Goal: Task Accomplishment & Management: Use online tool/utility

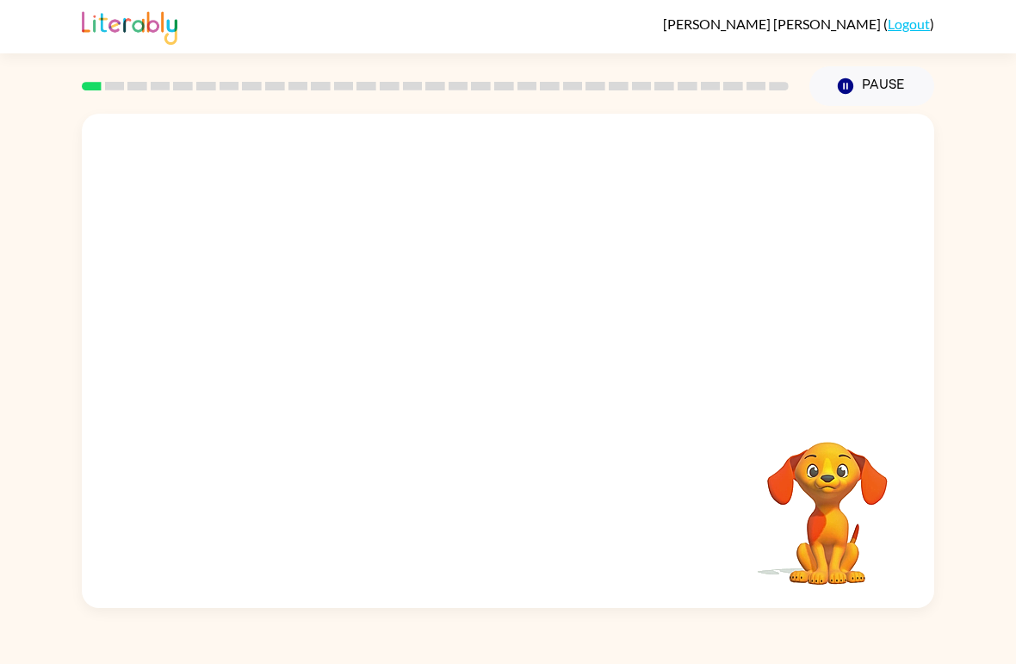
click at [304, 314] on video "Your browser must support playing .mp4 files to use Literably. Please try using…" at bounding box center [508, 260] width 852 height 292
click at [303, 313] on video "Your browser must support playing .mp4 files to use Literably. Please try using…" at bounding box center [508, 260] width 852 height 292
click at [310, 325] on video "Your browser must support playing .mp4 files to use Literably. Please try using…" at bounding box center [508, 260] width 852 height 292
click at [282, 321] on video "Your browser must support playing .mp4 files to use Literably. Please try using…" at bounding box center [508, 260] width 852 height 292
click at [330, 322] on video "Your browser must support playing .mp4 files to use Literably. Please try using…" at bounding box center [508, 260] width 852 height 292
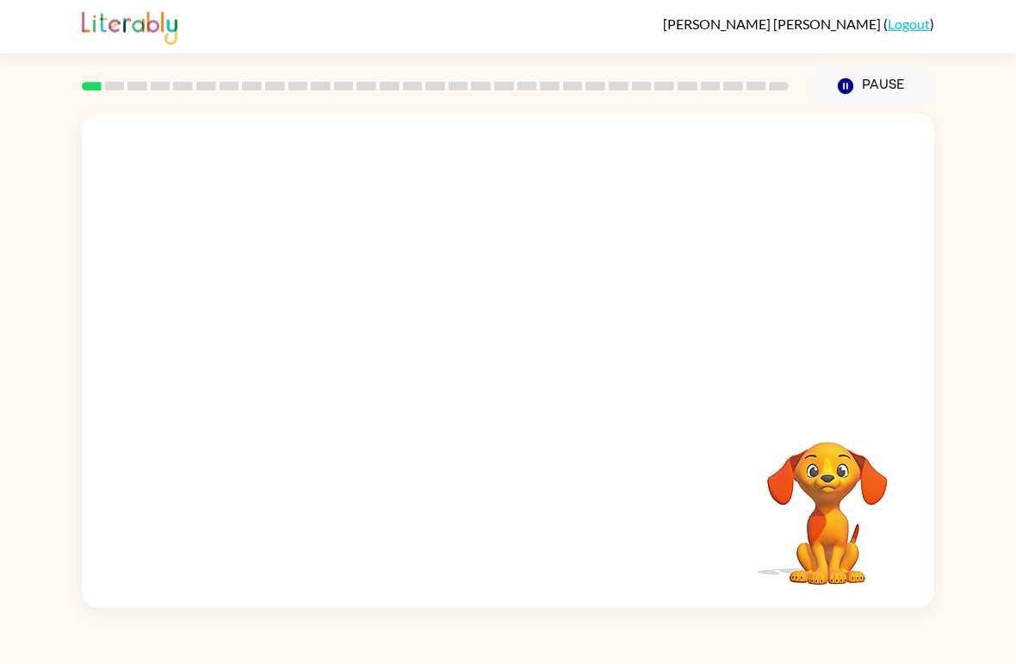
click at [298, 341] on video "Your browser must support playing .mp4 files to use Literably. Please try using…" at bounding box center [508, 260] width 852 height 292
click at [982, 546] on div "Your browser must support playing .mp4 files to use Literably. Please try using…" at bounding box center [508, 357] width 1016 height 502
click at [833, 464] on video "Your browser must support playing .mp4 files to use Literably. Please try using…" at bounding box center [827, 501] width 172 height 172
click at [156, 355] on div at bounding box center [508, 361] width 852 height 494
click at [783, 466] on video "Your browser must support playing .mp4 files to use Literably. Please try using…" at bounding box center [827, 501] width 172 height 172
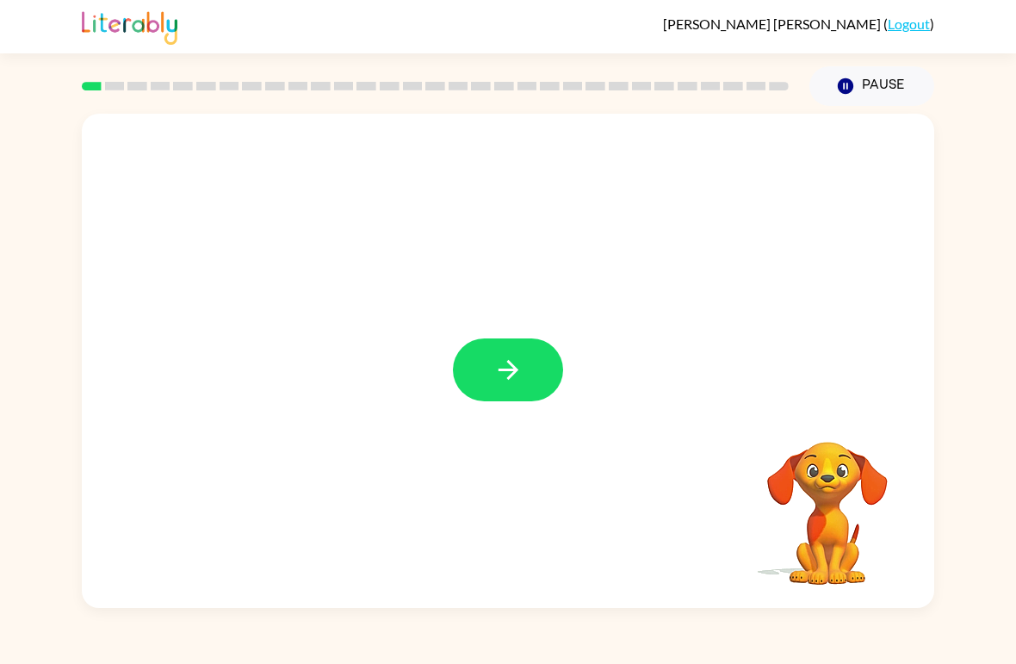
click at [543, 381] on button "button" at bounding box center [508, 369] width 110 height 63
click at [529, 387] on div at bounding box center [508, 369] width 110 height 63
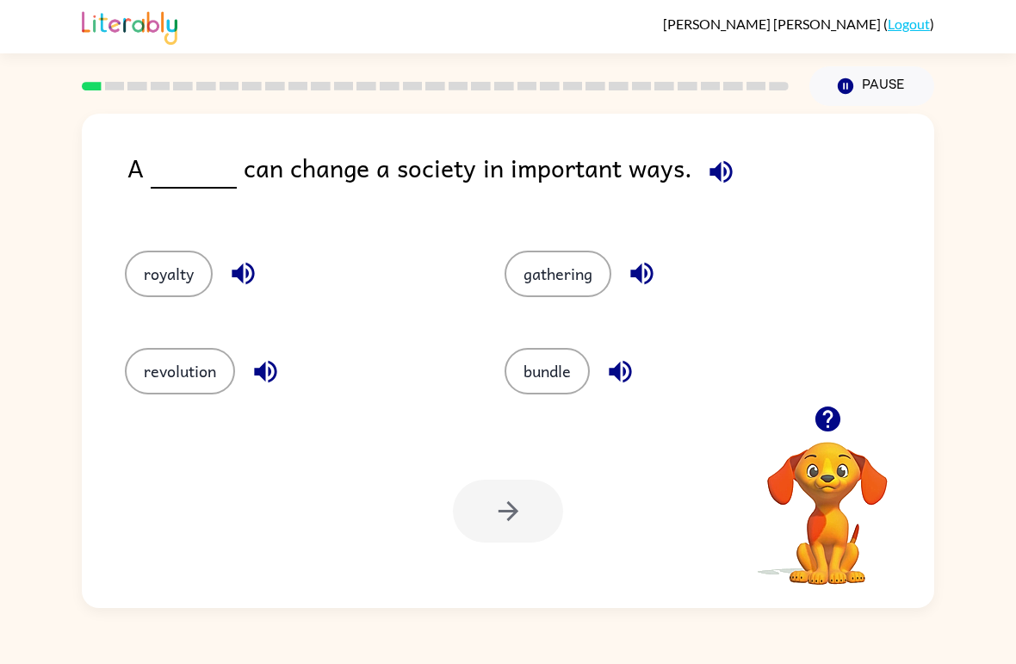
click at [184, 376] on button "revolution" at bounding box center [180, 371] width 110 height 46
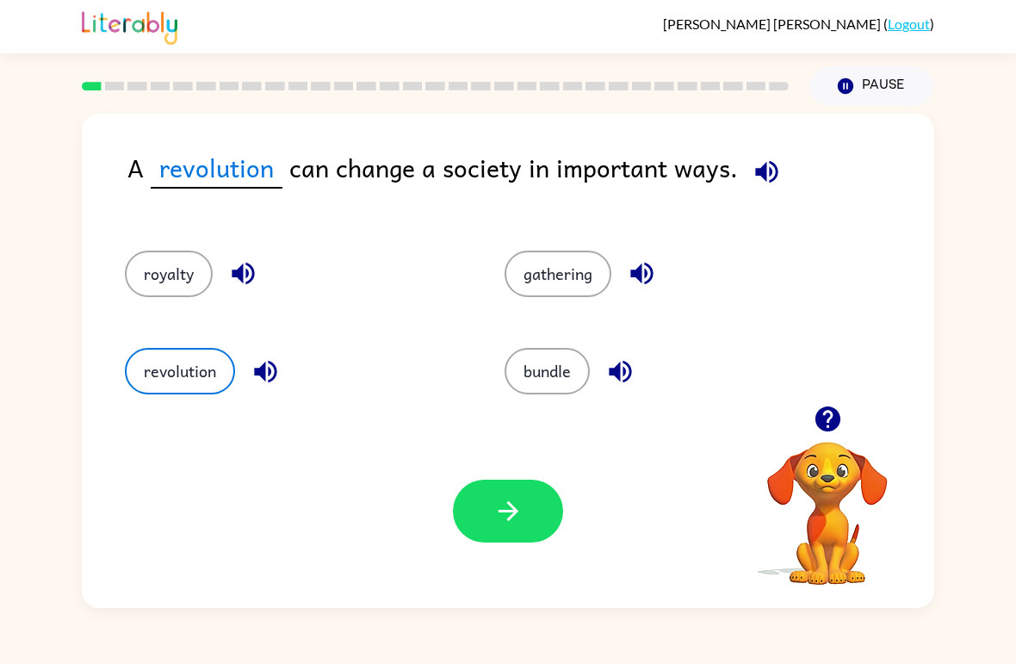
click at [536, 493] on button "button" at bounding box center [508, 511] width 110 height 63
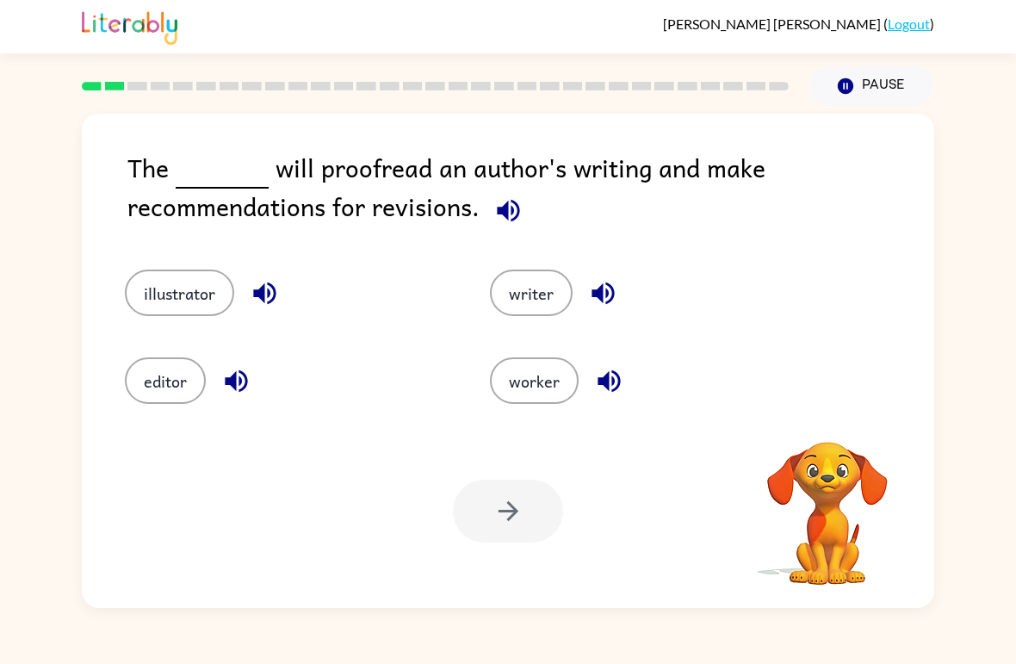
click at [504, 508] on div at bounding box center [508, 511] width 110 height 63
click at [529, 291] on button "writer" at bounding box center [531, 292] width 83 height 46
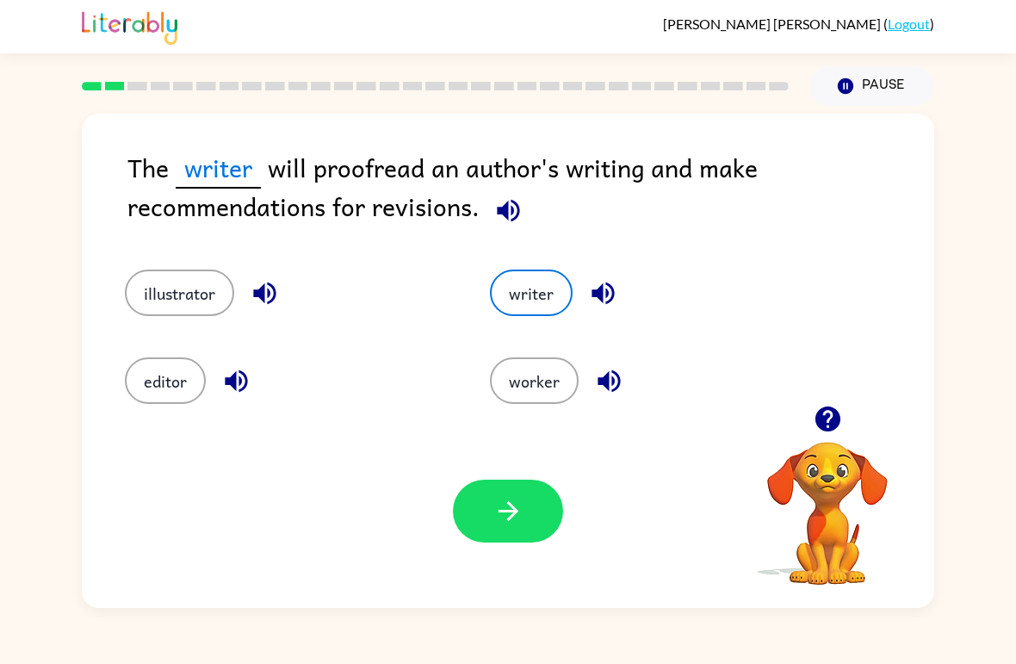
click at [531, 521] on button "button" at bounding box center [508, 511] width 110 height 63
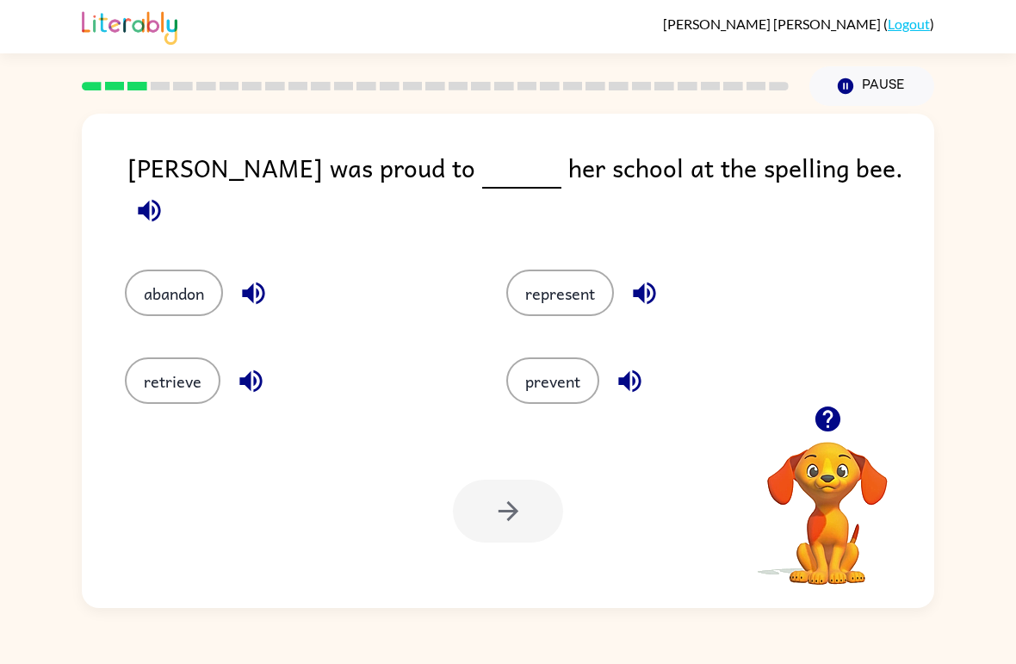
click at [579, 278] on button "represent" at bounding box center [560, 292] width 108 height 46
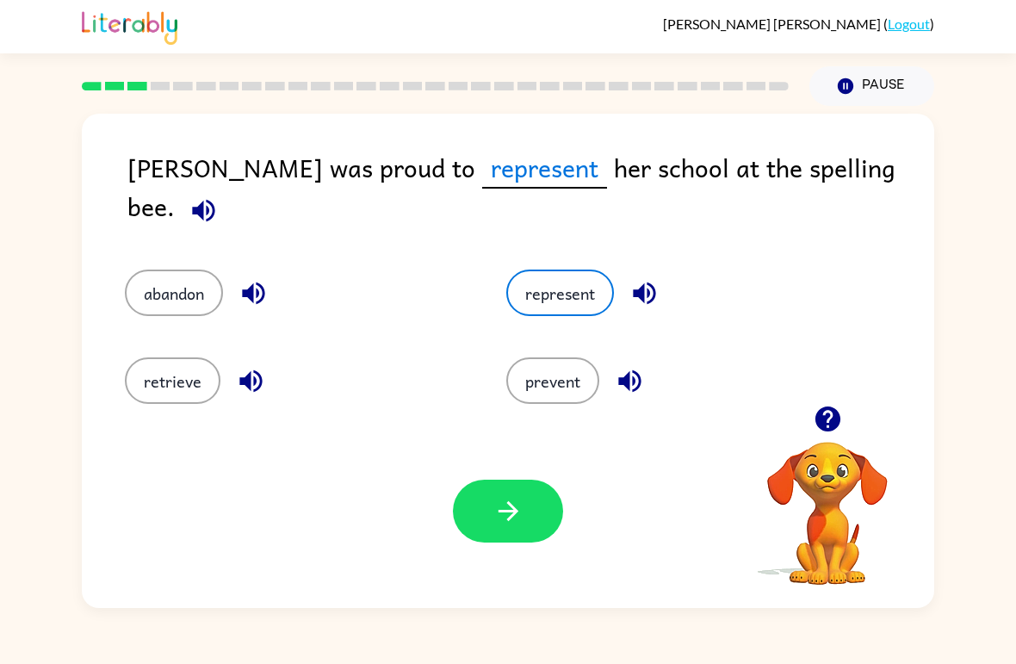
click at [517, 513] on icon "button" at bounding box center [508, 511] width 20 height 20
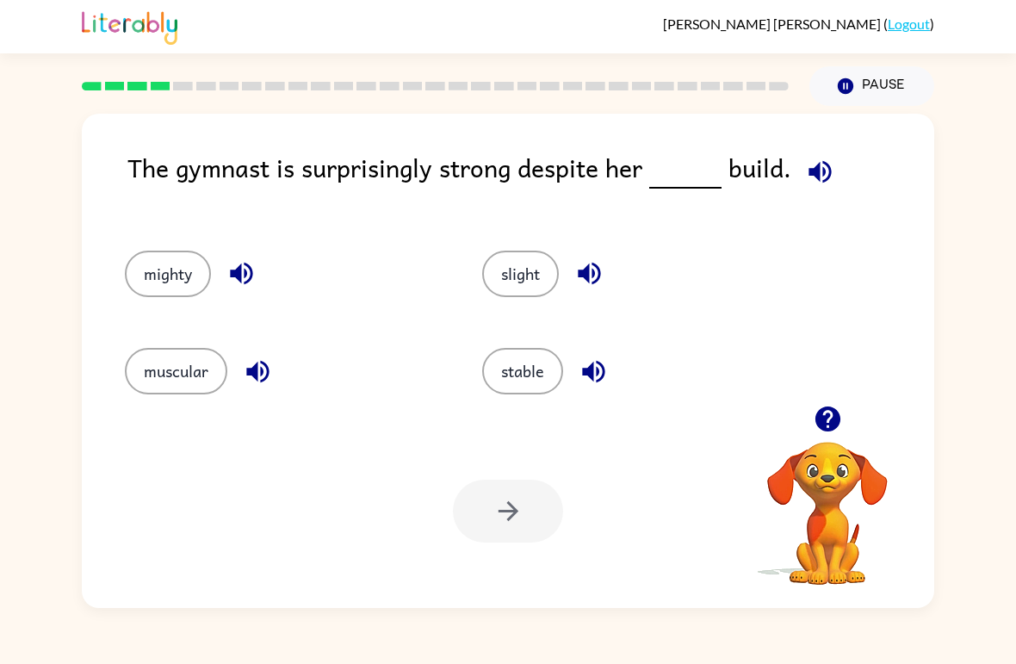
click at [193, 364] on button "muscular" at bounding box center [176, 371] width 102 height 46
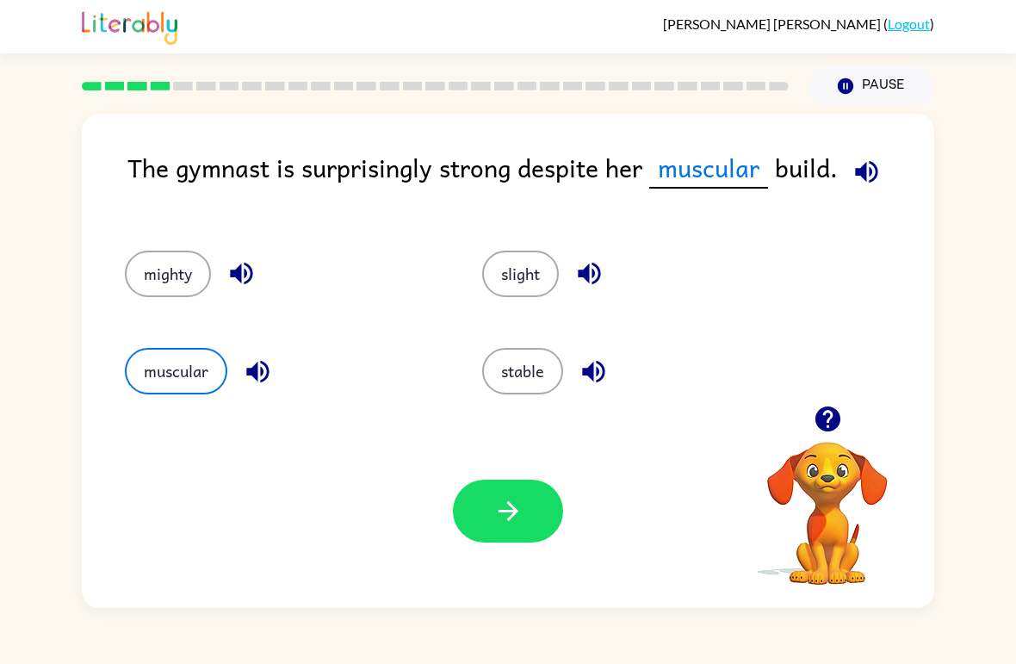
click at [507, 542] on button "button" at bounding box center [508, 511] width 110 height 63
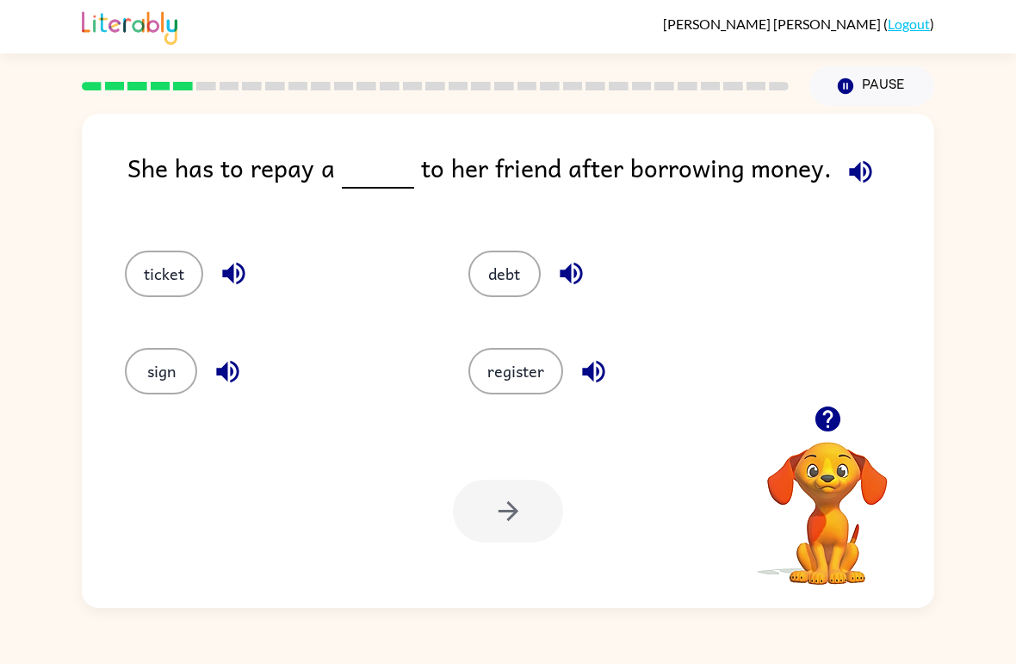
click at [528, 377] on button "register" at bounding box center [515, 371] width 95 height 46
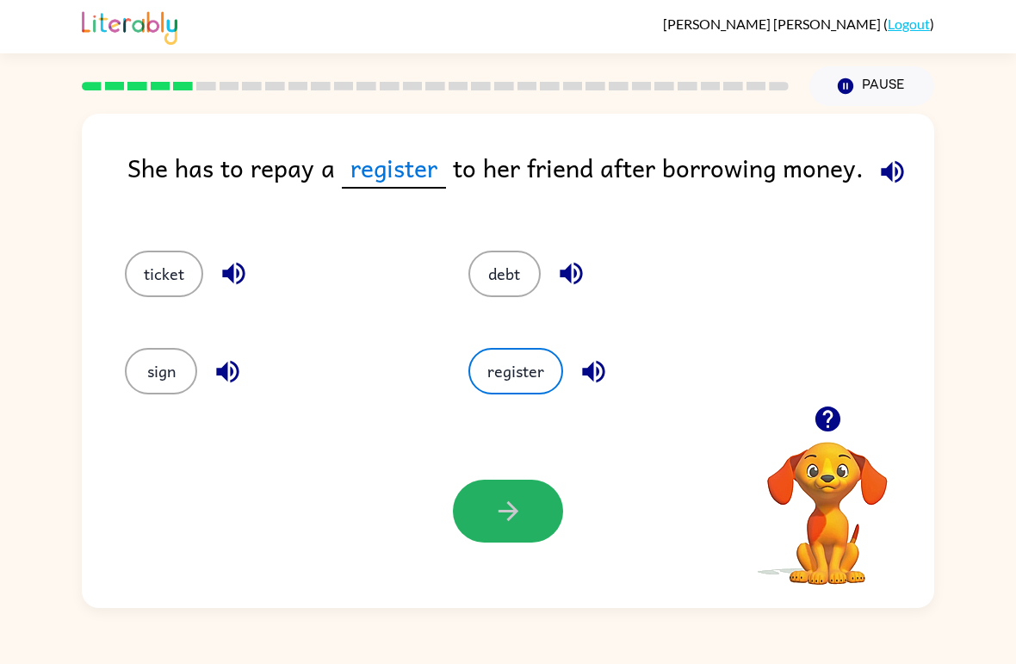
click at [507, 517] on icon "button" at bounding box center [508, 511] width 30 height 30
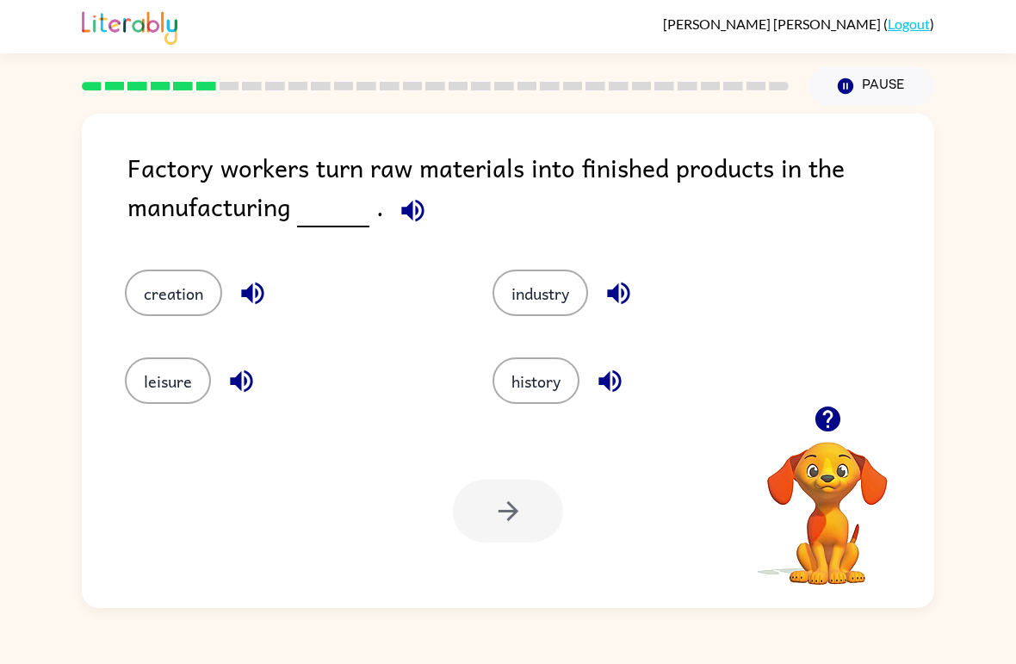
click at [180, 280] on button "creation" at bounding box center [173, 292] width 97 height 46
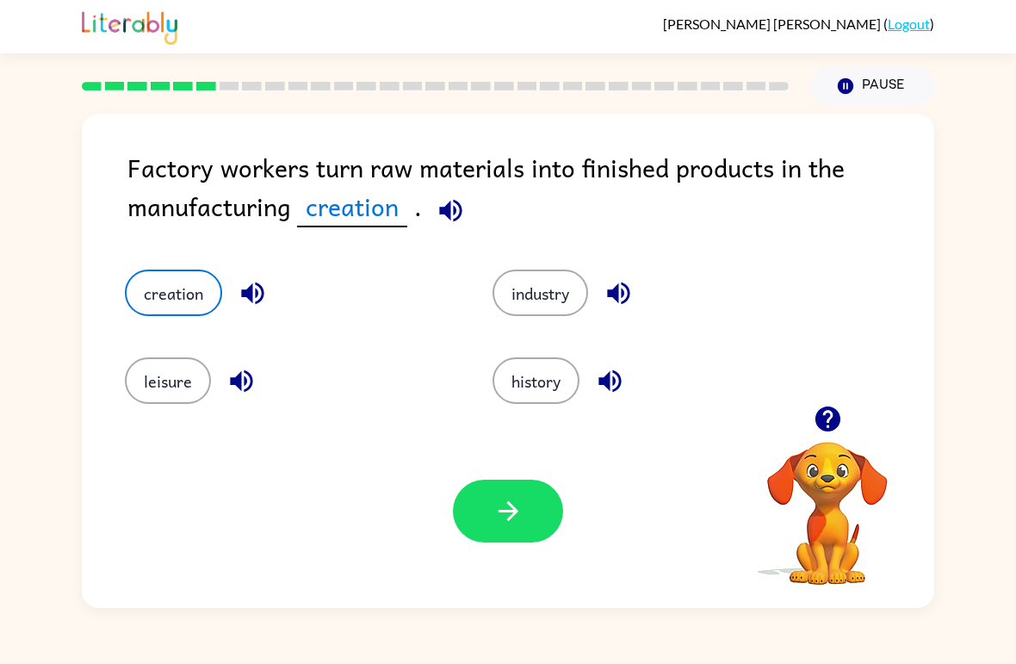
click at [502, 505] on icon "button" at bounding box center [508, 511] width 30 height 30
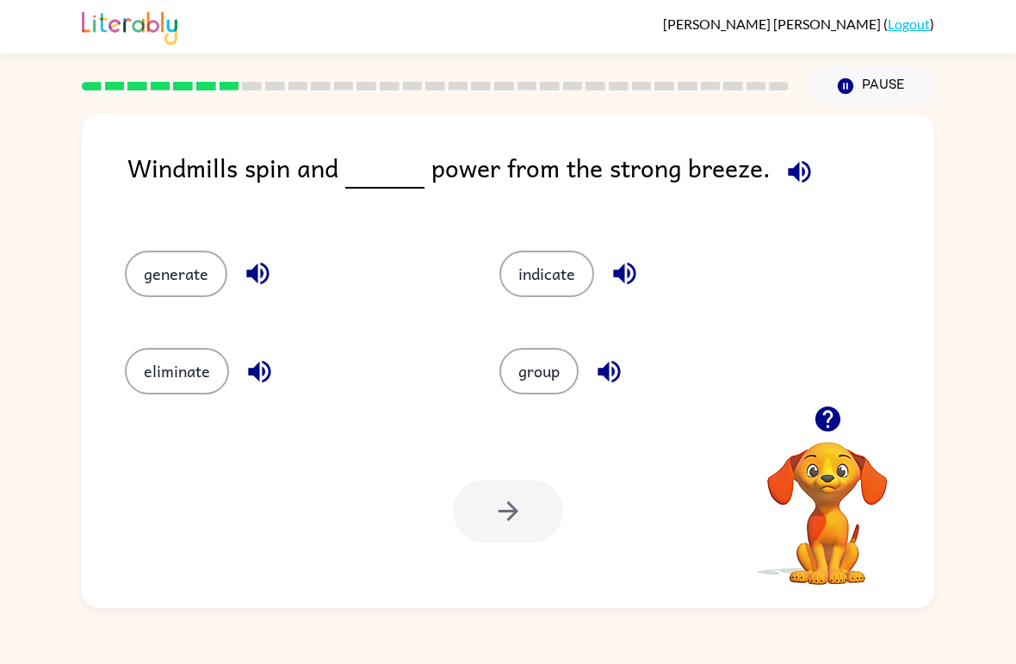
click at [166, 269] on button "generate" at bounding box center [176, 274] width 102 height 46
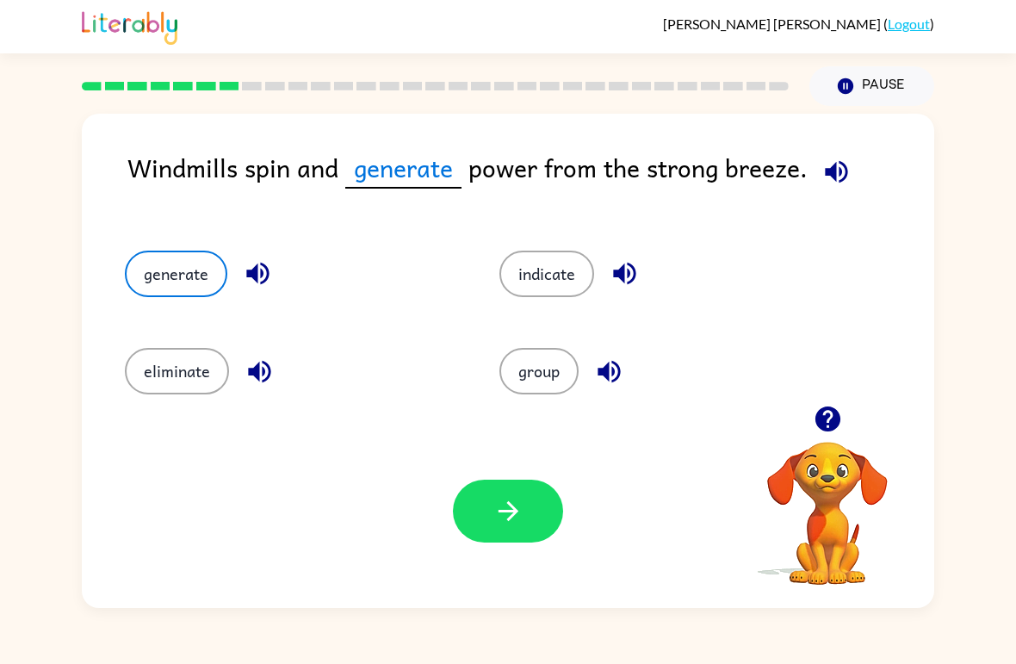
click at [535, 505] on button "button" at bounding box center [508, 511] width 110 height 63
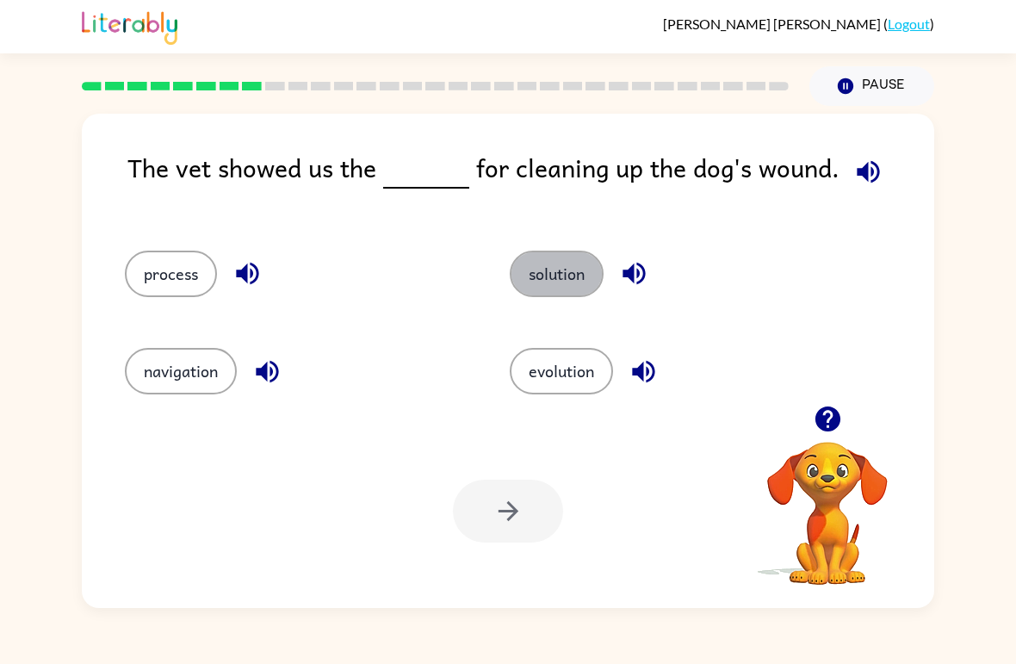
click at [584, 272] on button "solution" at bounding box center [557, 274] width 94 height 46
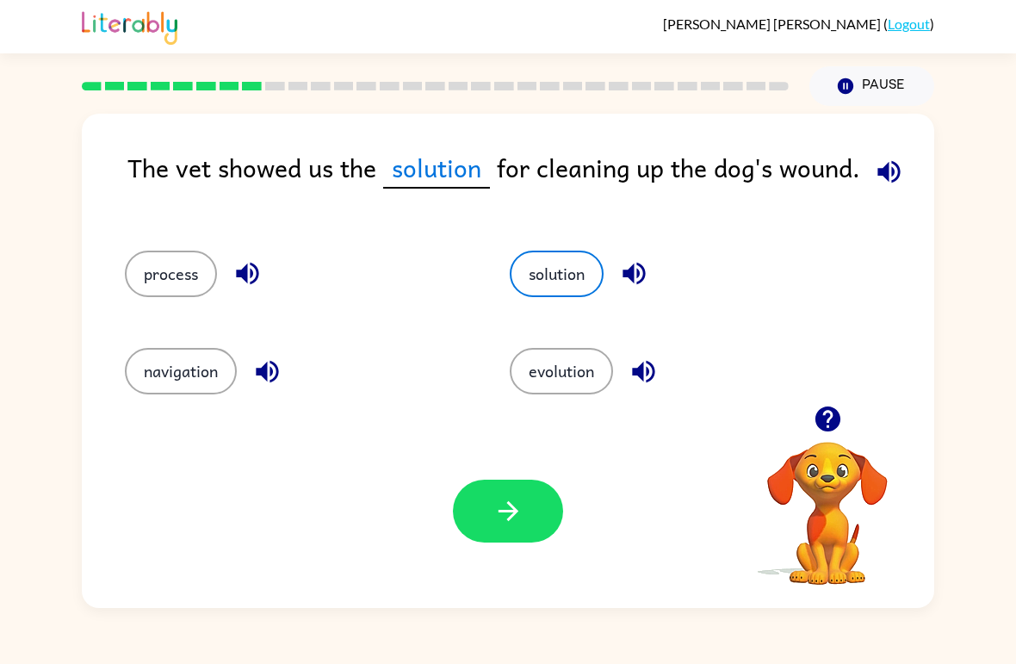
click at [543, 500] on button "button" at bounding box center [508, 511] width 110 height 63
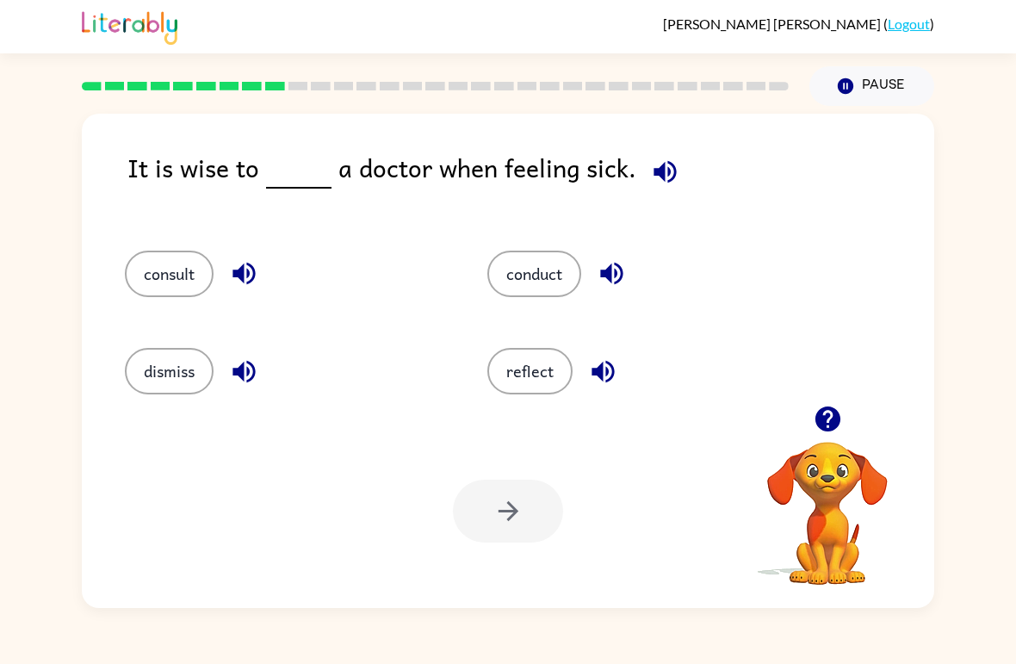
click at [540, 362] on button "reflect" at bounding box center [529, 371] width 85 height 46
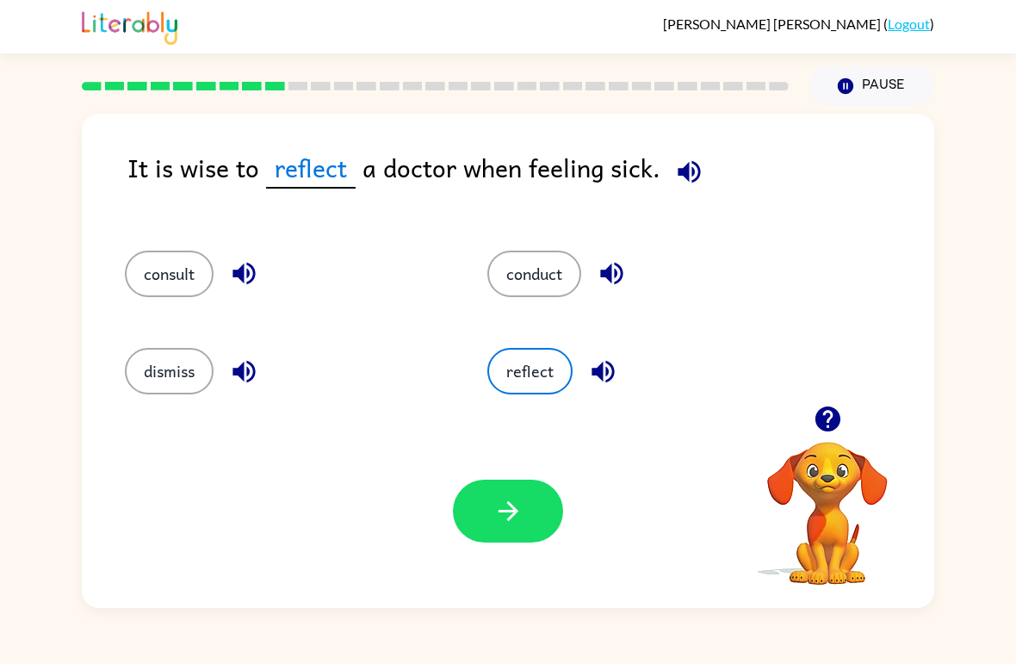
click at [536, 474] on div "Your browser must support playing .mp4 files to use Literably. Please try using…" at bounding box center [508, 511] width 852 height 194
click at [536, 514] on button "button" at bounding box center [508, 511] width 110 height 63
click at [839, 390] on div "consult conduct dismiss reflect" at bounding box center [508, 315] width 818 height 181
click at [838, 423] on icon "button" at bounding box center [826, 418] width 25 height 25
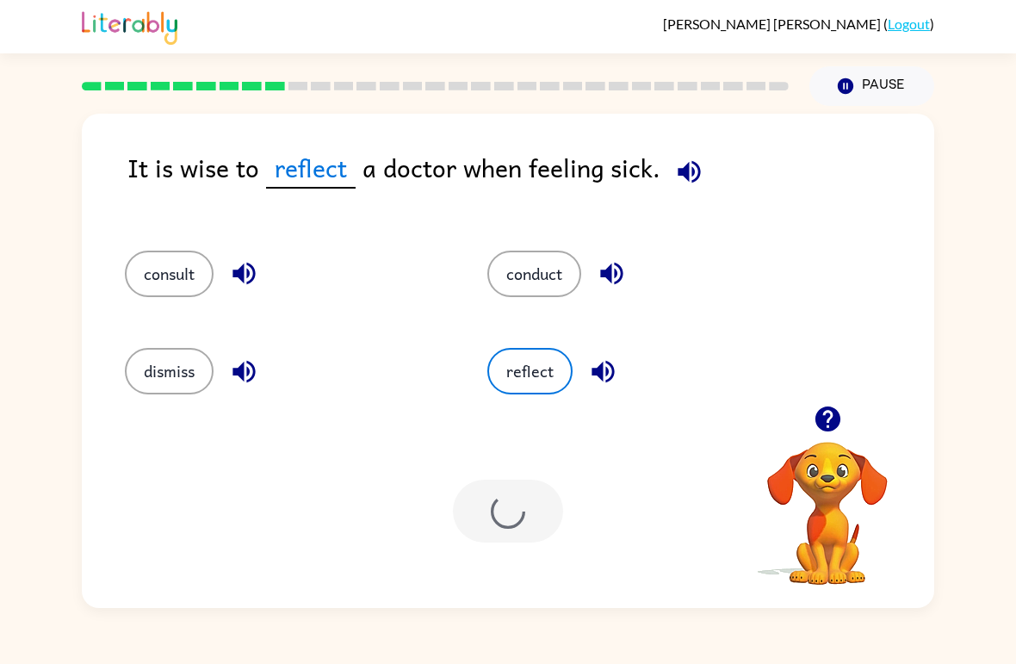
click at [838, 422] on video "Your browser must support playing .mp4 files to use Literably. Please try using…" at bounding box center [827, 501] width 172 height 172
click at [846, 417] on video "Your browser must support playing .mp4 files to use Literably. Please try using…" at bounding box center [827, 501] width 172 height 172
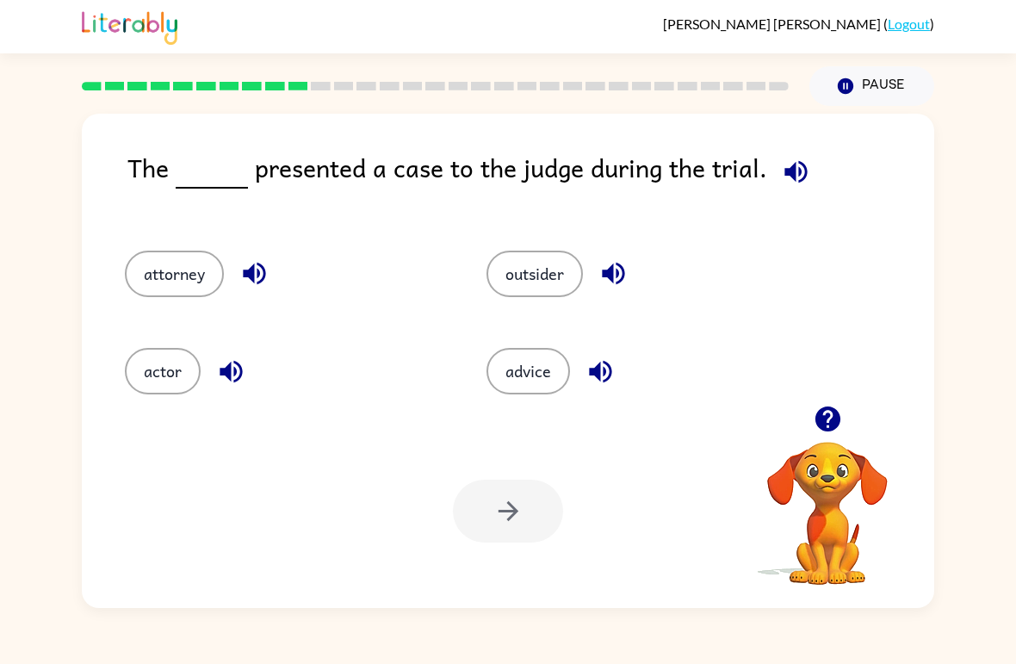
click at [180, 371] on button "actor" at bounding box center [163, 371] width 76 height 46
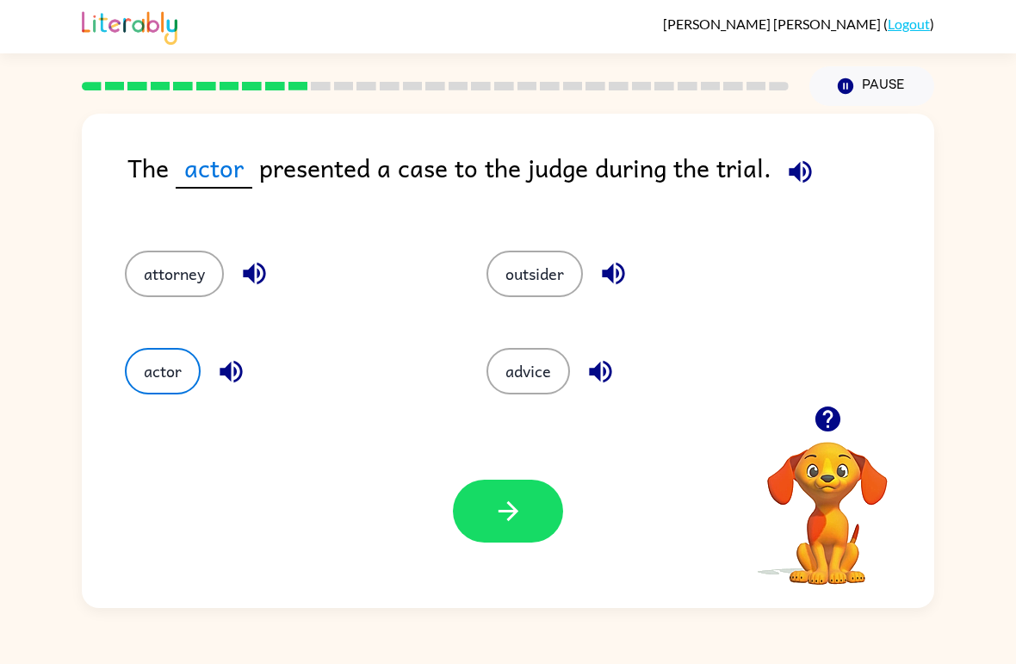
click at [511, 510] on icon "button" at bounding box center [508, 511] width 30 height 30
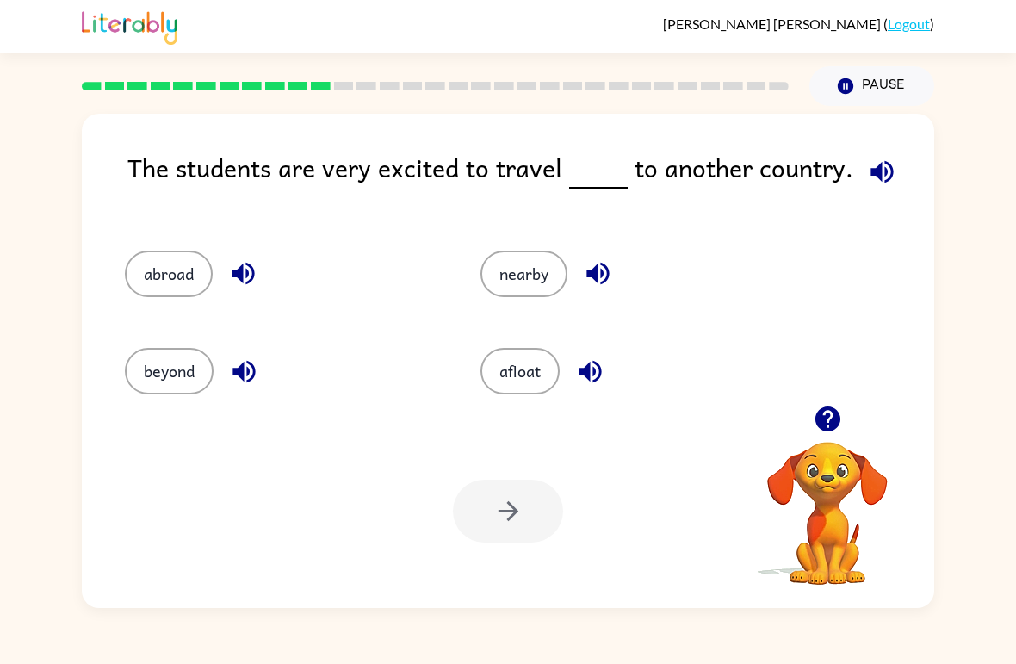
click at [189, 372] on button "beyond" at bounding box center [169, 371] width 89 height 46
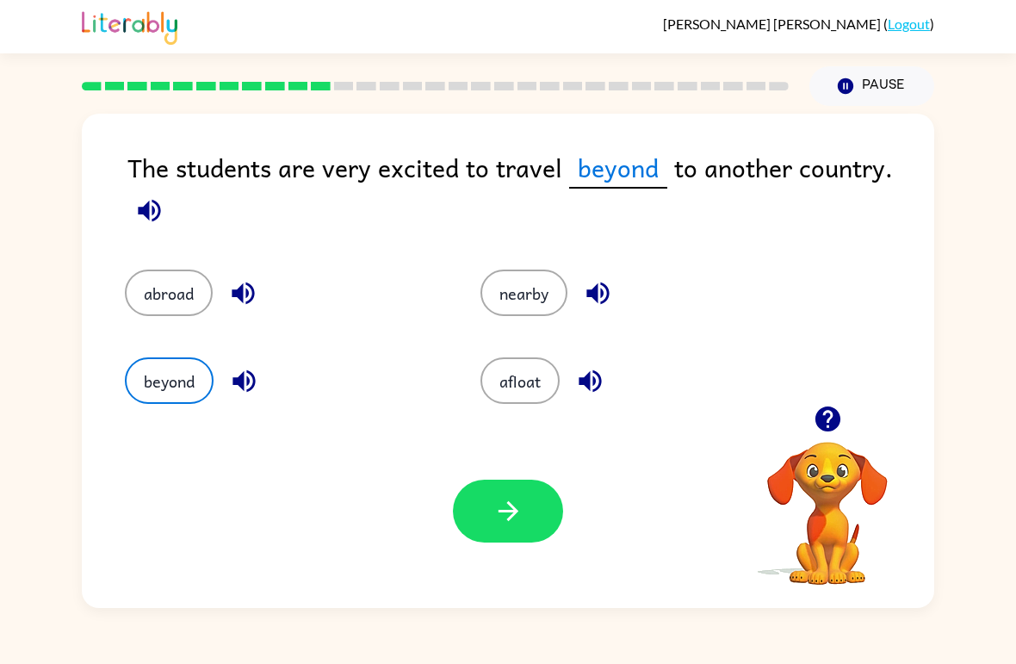
click at [537, 535] on button "button" at bounding box center [508, 511] width 110 height 63
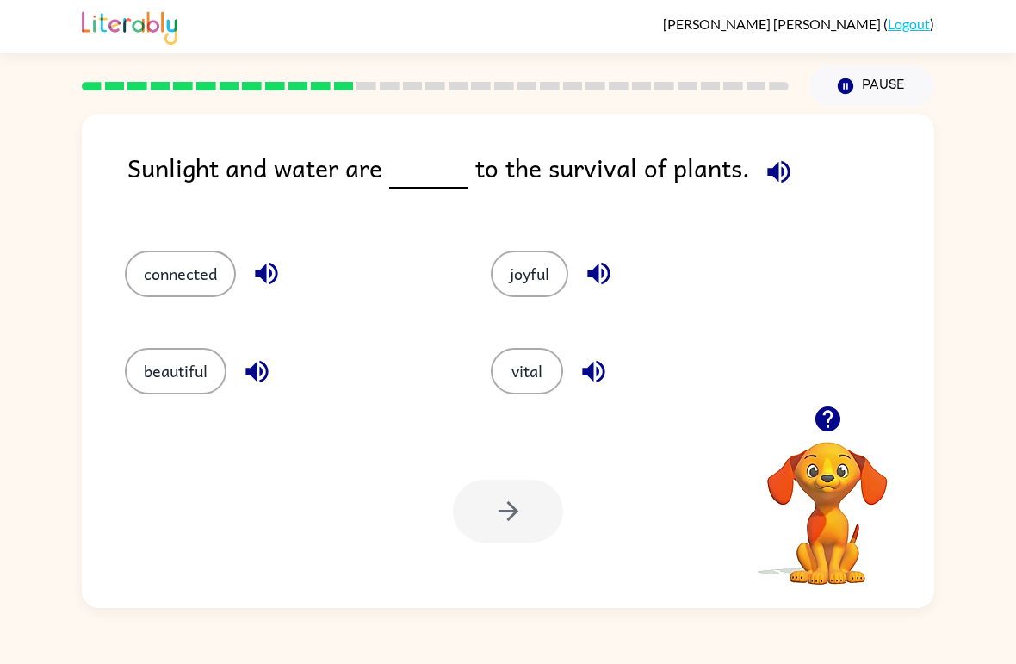
click at [199, 297] on button "connected" at bounding box center [180, 274] width 111 height 46
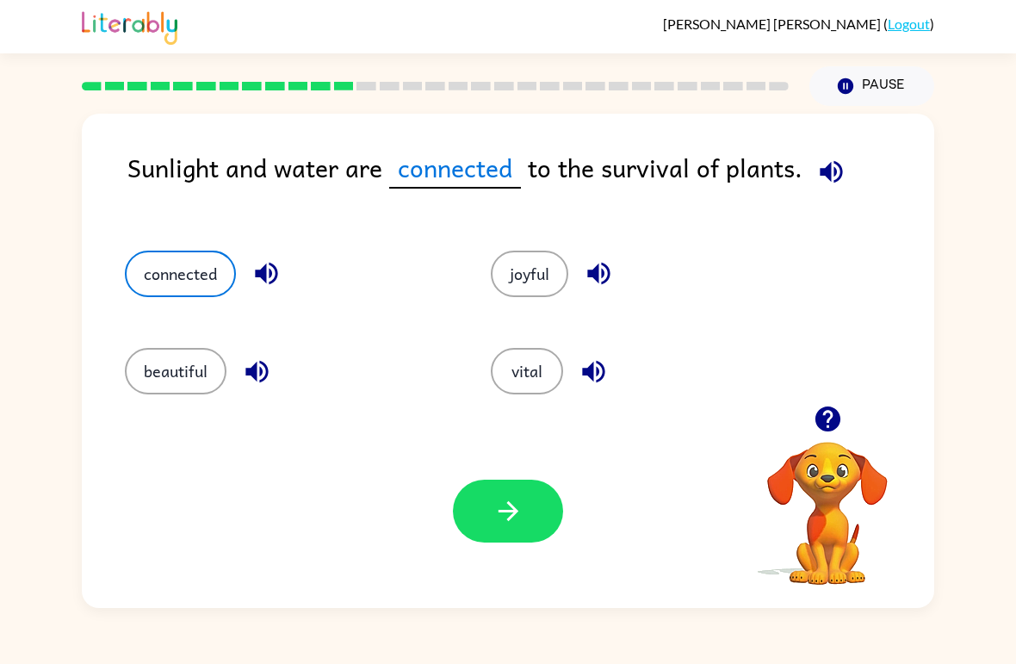
click at [548, 523] on button "button" at bounding box center [508, 511] width 110 height 63
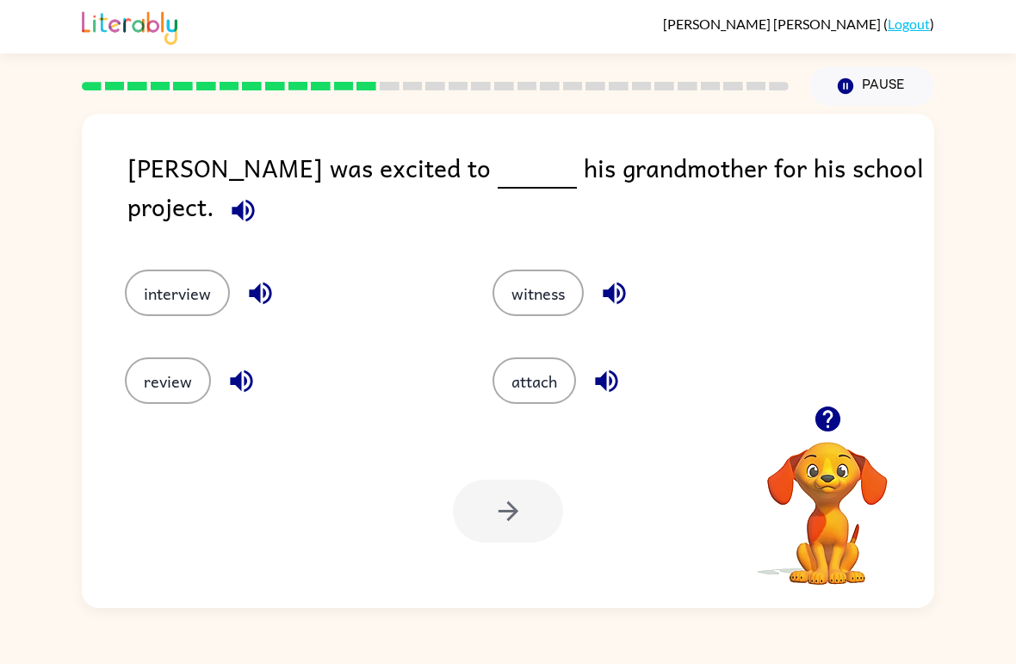
click at [174, 269] on button "interview" at bounding box center [177, 292] width 105 height 46
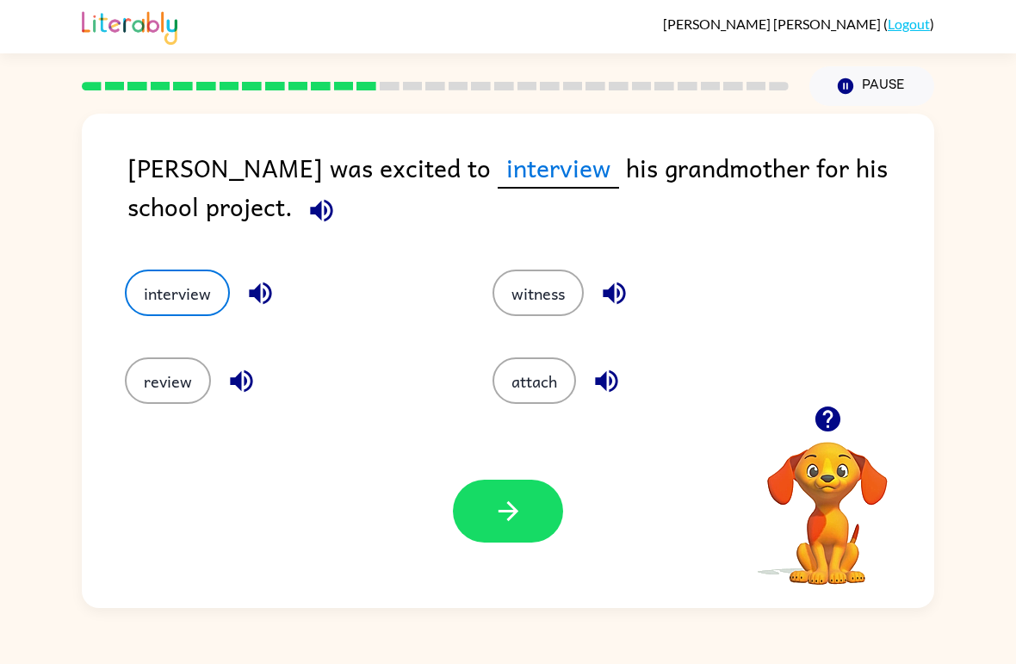
click at [490, 510] on button "button" at bounding box center [508, 511] width 110 height 63
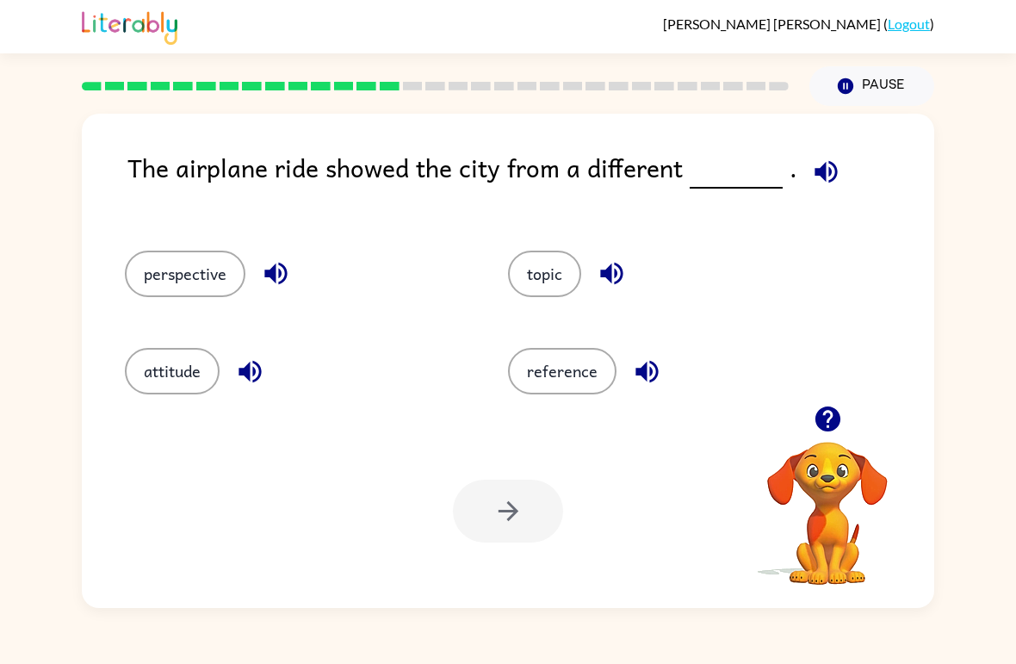
click at [584, 366] on button "reference" at bounding box center [562, 371] width 108 height 46
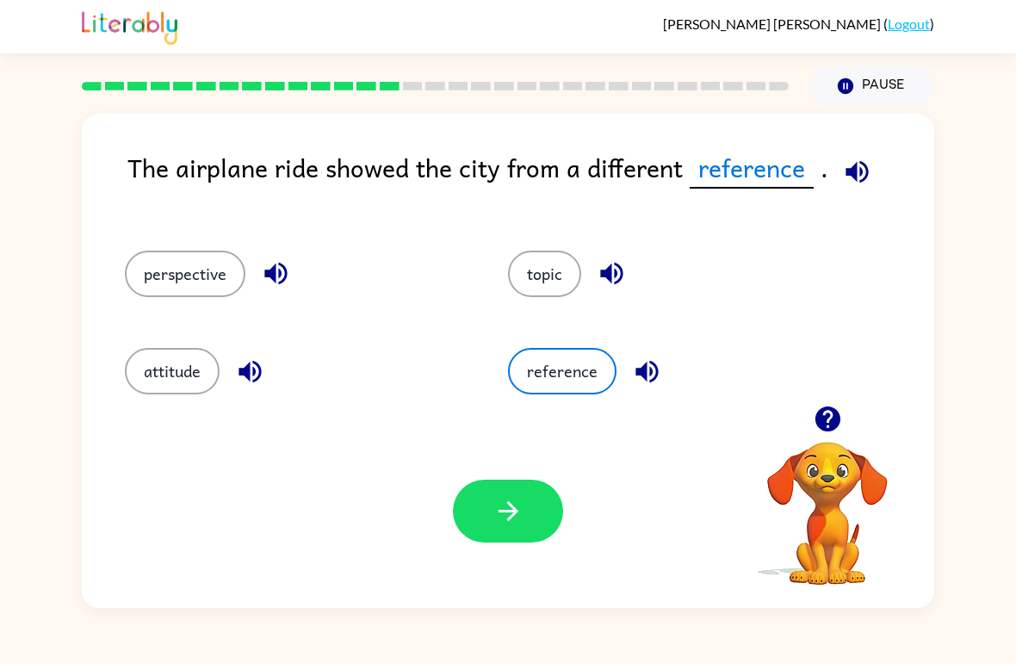
click at [519, 521] on icon "button" at bounding box center [508, 511] width 30 height 30
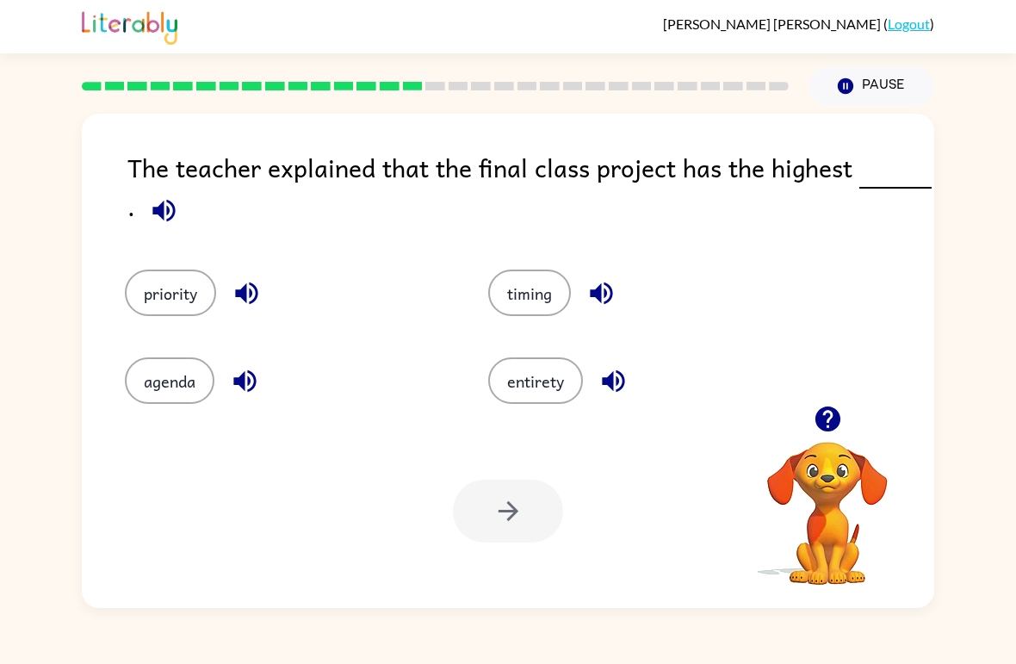
click at [149, 382] on button "agenda" at bounding box center [170, 380] width 90 height 46
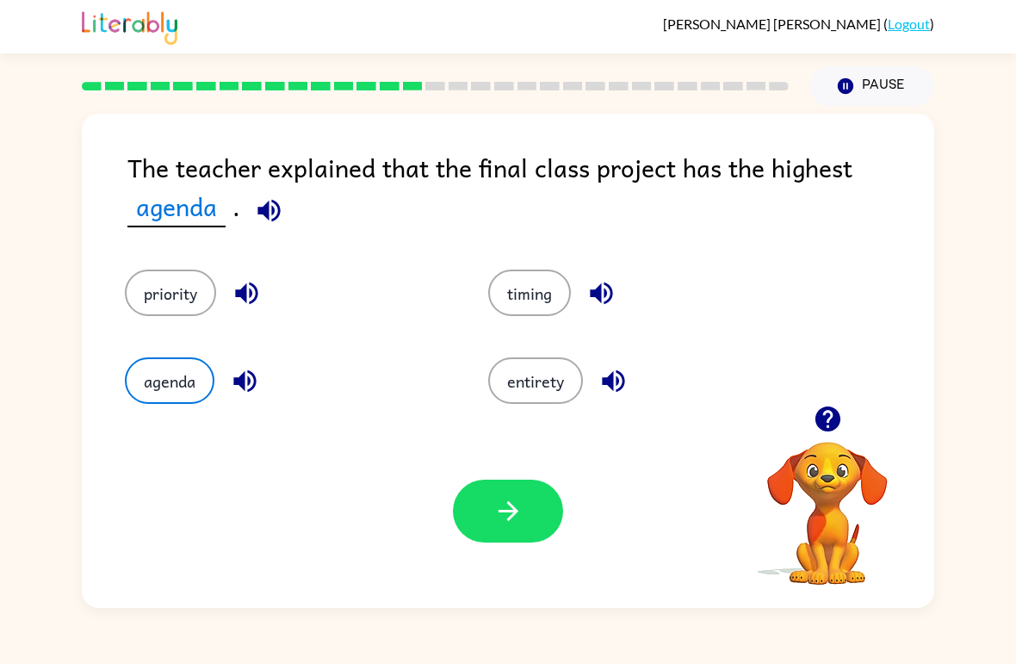
click at [471, 507] on button "button" at bounding box center [508, 511] width 110 height 63
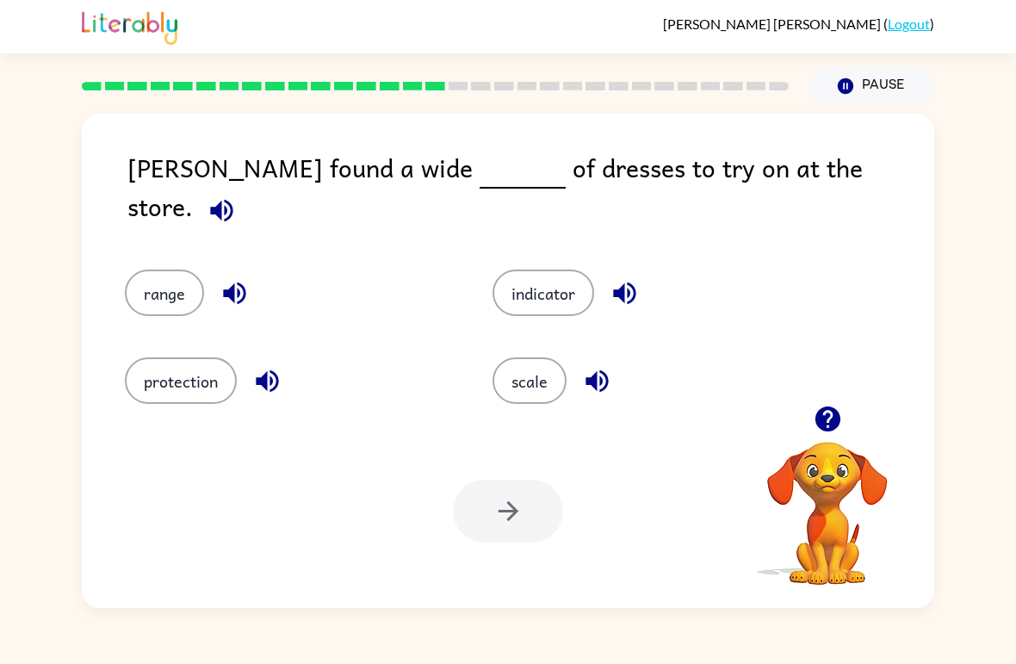
click at [554, 287] on button "indicator" at bounding box center [543, 292] width 102 height 46
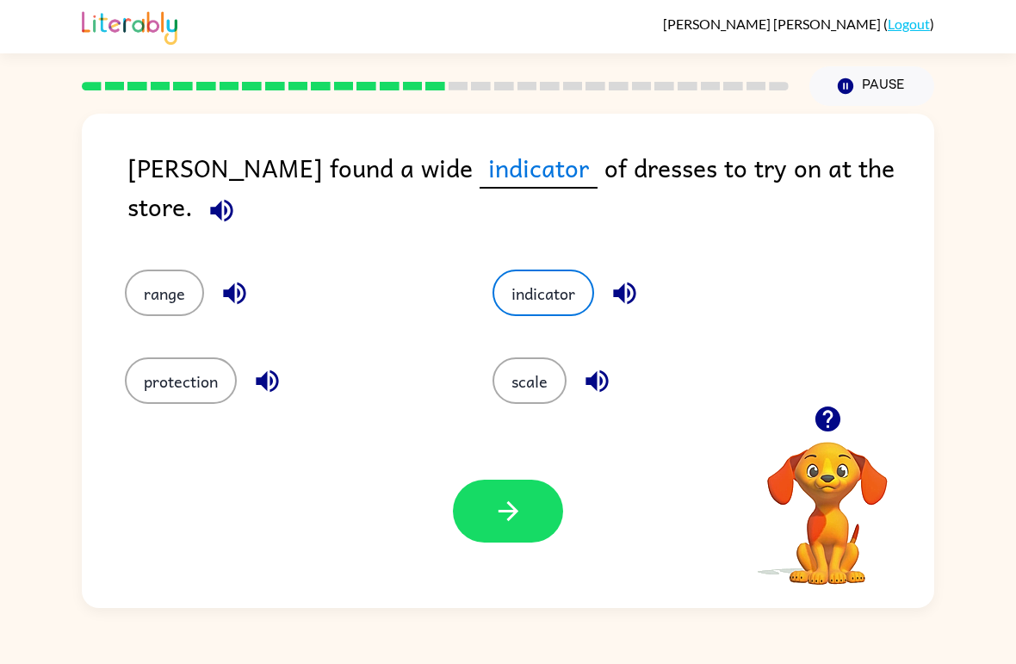
click at [503, 552] on div "Your browser must support playing .mp4 files to use Literably. Please try using…" at bounding box center [508, 511] width 852 height 194
click at [514, 380] on button "scale" at bounding box center [529, 380] width 74 height 46
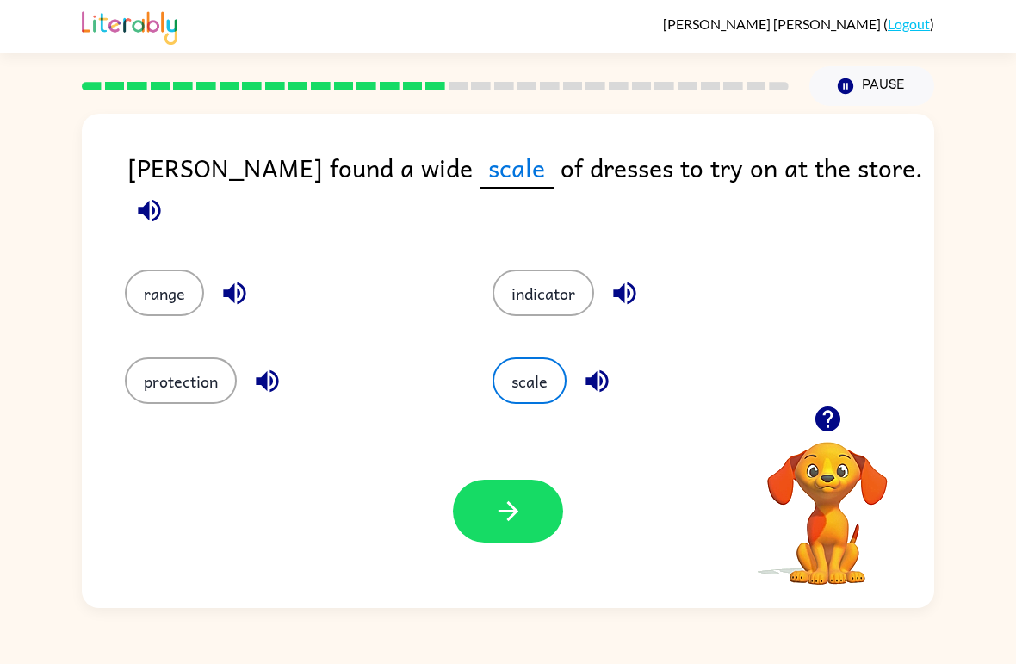
click at [503, 483] on button "button" at bounding box center [508, 511] width 110 height 63
click at [495, 523] on div at bounding box center [508, 511] width 110 height 63
click at [494, 523] on div at bounding box center [508, 511] width 110 height 63
click at [524, 503] on div at bounding box center [508, 511] width 110 height 63
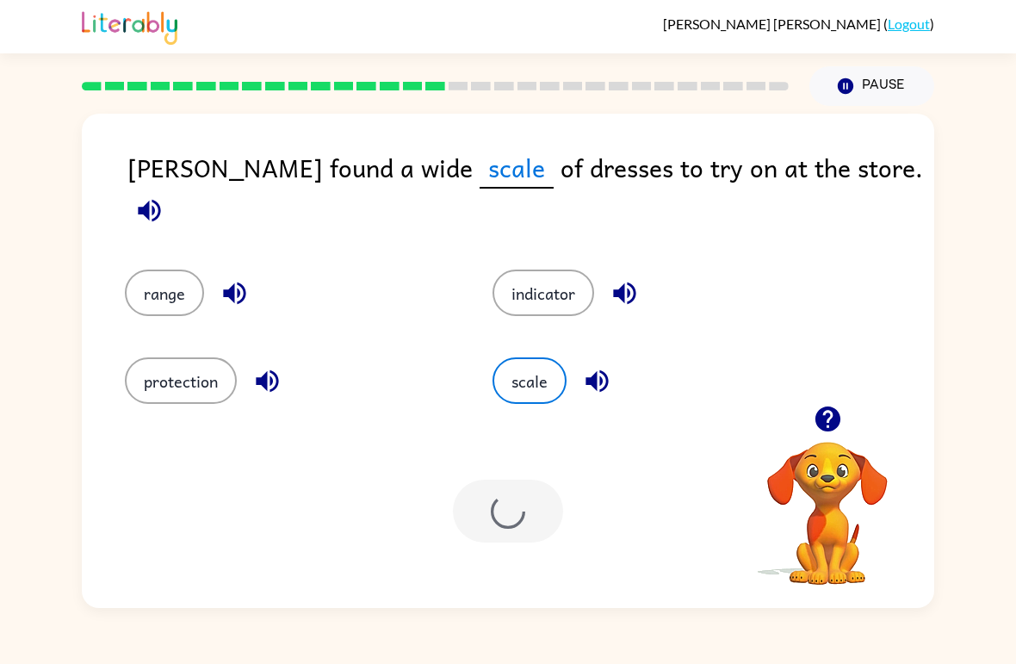
click at [511, 505] on div at bounding box center [508, 511] width 110 height 63
click at [510, 505] on div at bounding box center [508, 511] width 110 height 63
click at [527, 498] on div at bounding box center [508, 511] width 110 height 63
click at [503, 550] on div "Your browser must support playing .mp4 files to use Literably. Please try using…" at bounding box center [508, 511] width 852 height 194
click at [926, 19] on link "Logout" at bounding box center [909, 23] width 42 height 16
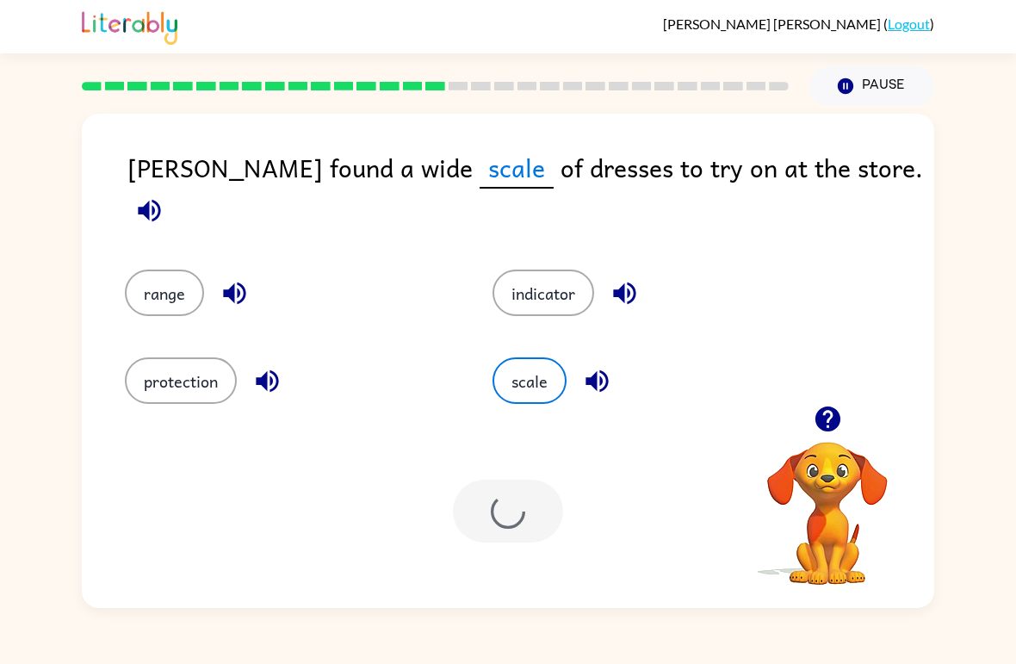
click at [912, 26] on link "Logout" at bounding box center [909, 23] width 42 height 16
click at [908, 27] on link "Logout" at bounding box center [909, 23] width 42 height 16
